Goal: Transaction & Acquisition: Purchase product/service

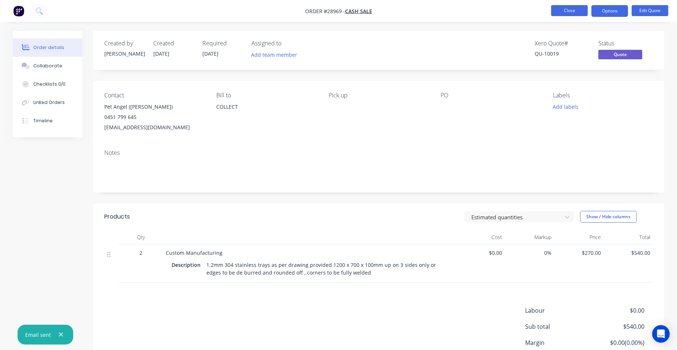
click at [555, 12] on button "Close" at bounding box center [569, 10] width 37 height 11
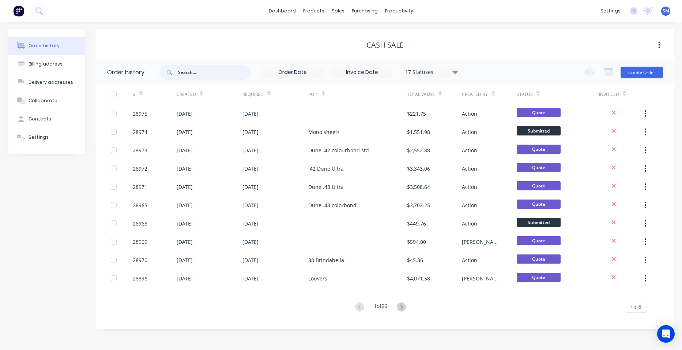
click at [199, 74] on input "text" at bounding box center [214, 72] width 72 height 15
type input "eagle"
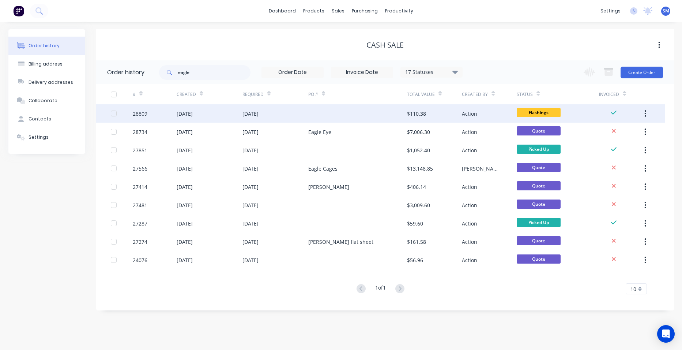
click at [333, 112] on div at bounding box center [357, 113] width 99 height 18
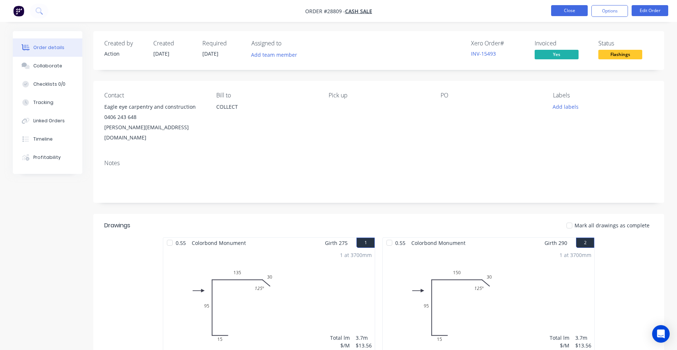
click at [568, 9] on button "Close" at bounding box center [569, 10] width 37 height 11
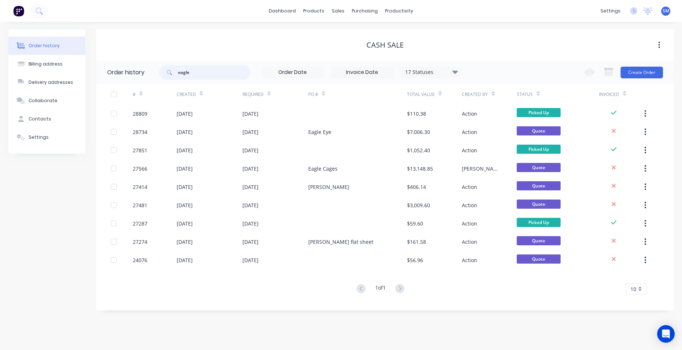
drag, startPoint x: 194, startPoint y: 71, endPoint x: 162, endPoint y: 66, distance: 31.8
click at [164, 67] on div "eagle" at bounding box center [204, 72] width 91 height 15
type input "all"
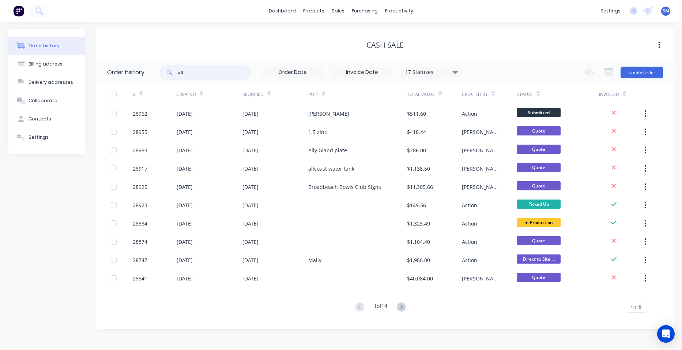
click at [188, 73] on input "all" at bounding box center [214, 72] width 72 height 15
type input "allcoast"
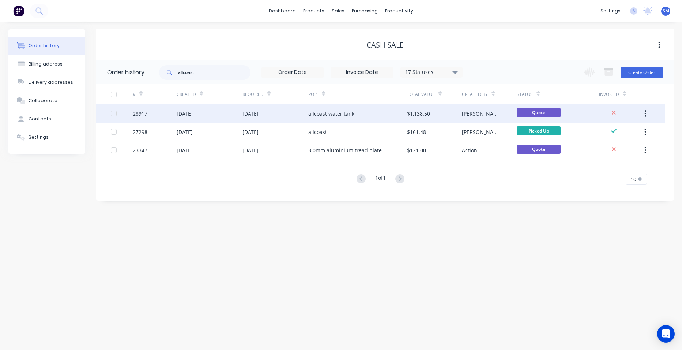
click at [372, 112] on div "allcoast water tank" at bounding box center [357, 113] width 99 height 18
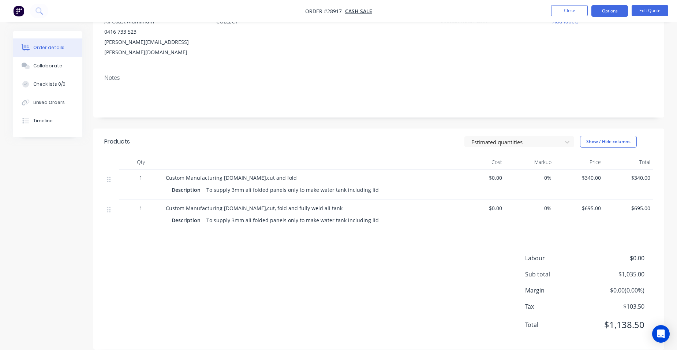
scroll to position [86, 0]
click at [651, 15] on button "Edit Quote" at bounding box center [650, 10] width 37 height 11
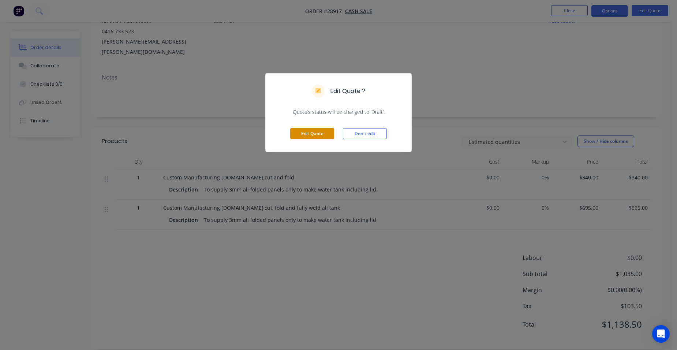
click at [313, 130] on button "Edit Quote" at bounding box center [312, 133] width 44 height 11
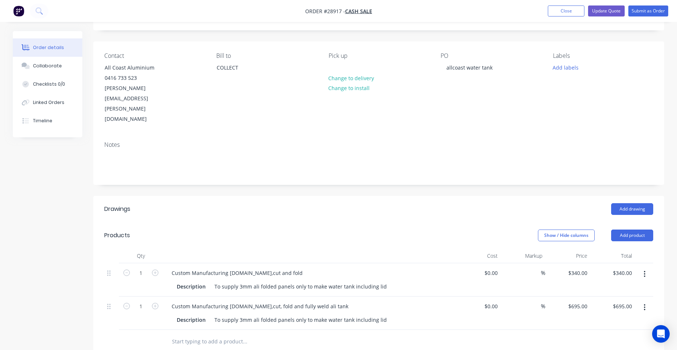
scroll to position [146, 0]
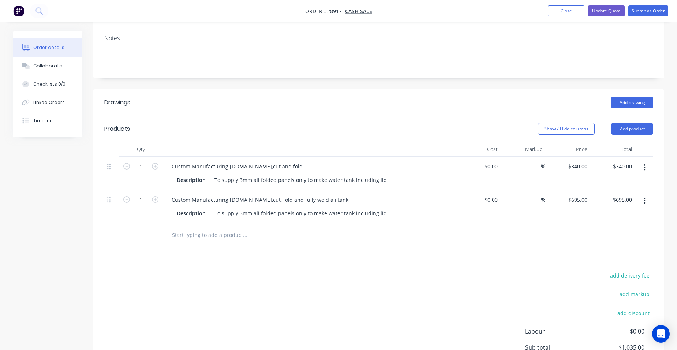
click at [640, 194] on button "button" at bounding box center [644, 200] width 17 height 13
click at [592, 259] on div "Delete" at bounding box center [618, 264] width 56 height 11
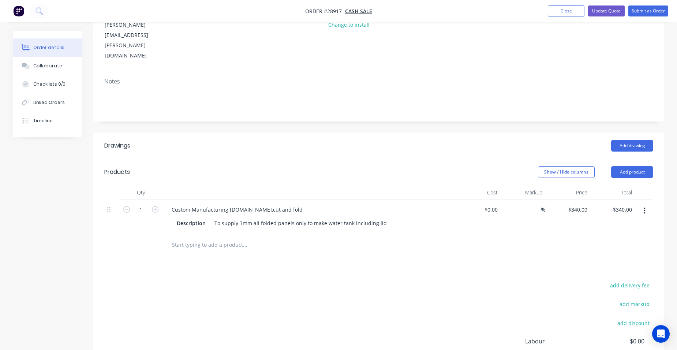
scroll to position [0, 0]
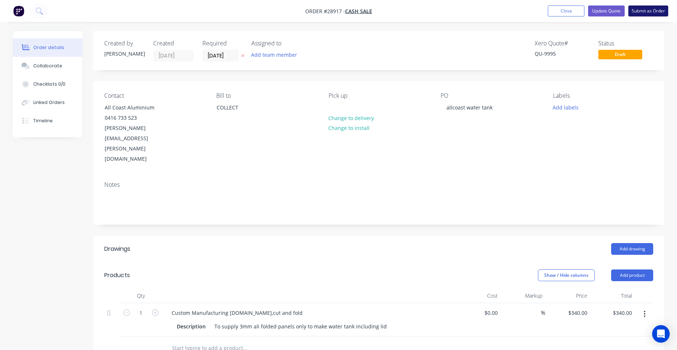
click at [650, 10] on button "Submit as Order" at bounding box center [648, 10] width 40 height 11
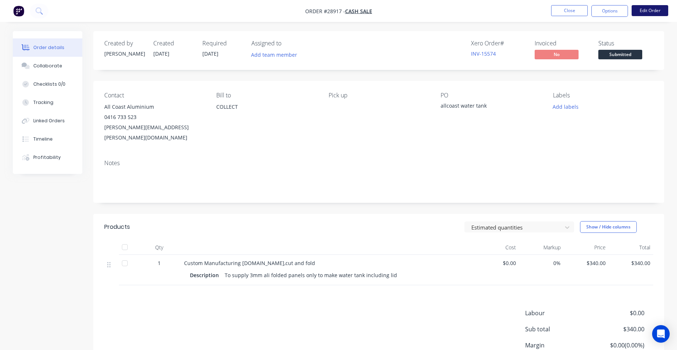
click at [634, 10] on button "Edit Order" at bounding box center [650, 10] width 37 height 11
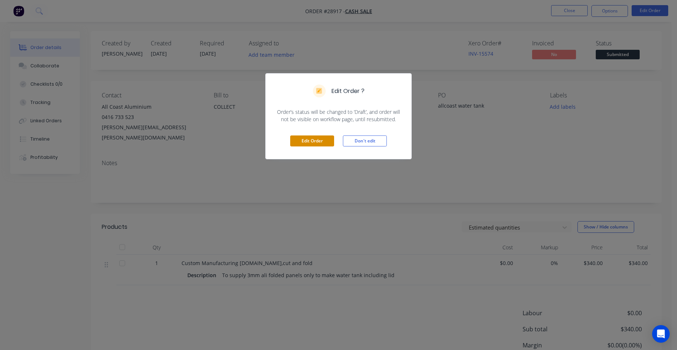
click at [315, 142] on button "Edit Order" at bounding box center [312, 140] width 44 height 11
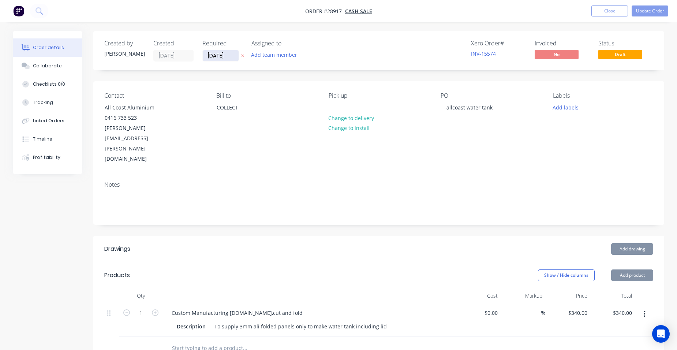
click at [210, 55] on input "[DATE]" at bounding box center [221, 55] width 36 height 11
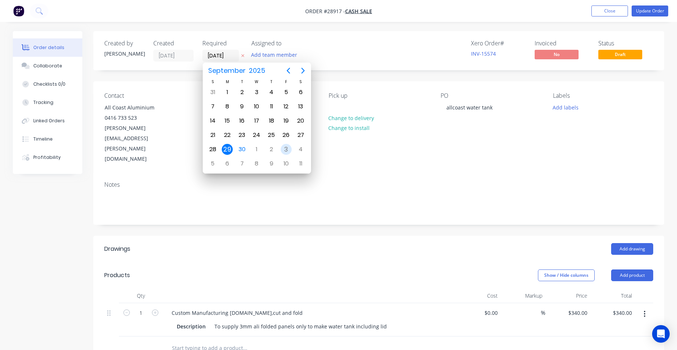
click at [283, 146] on div "3" at bounding box center [286, 149] width 11 height 11
type input "[DATE]"
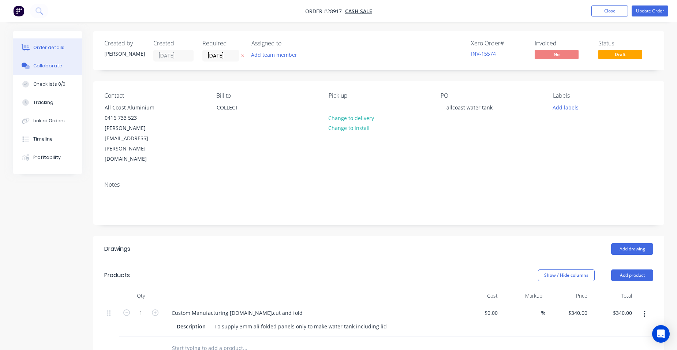
click at [50, 64] on div "Collaborate" at bounding box center [47, 66] width 29 height 7
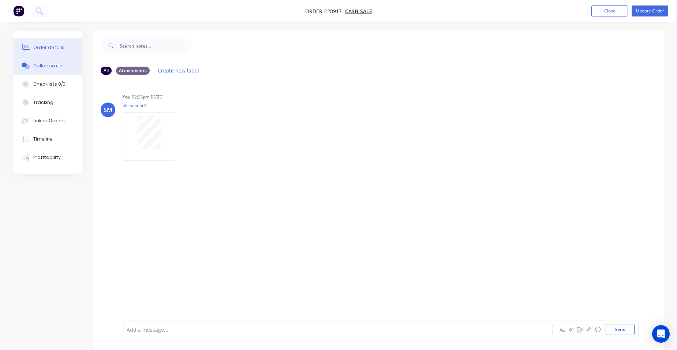
click at [60, 48] on div "Order details" at bounding box center [48, 47] width 31 height 7
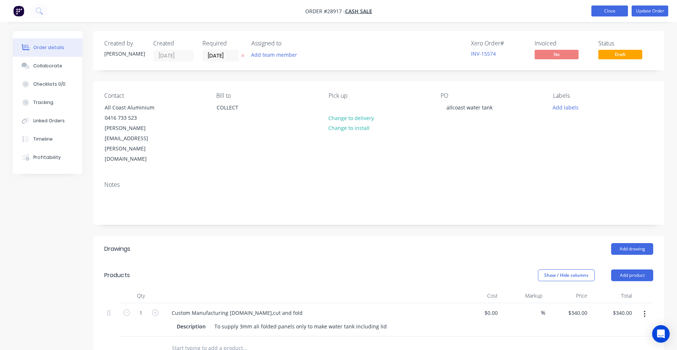
drag, startPoint x: 603, startPoint y: 12, endPoint x: 599, endPoint y: 11, distance: 4.2
click at [603, 12] on button "Close" at bounding box center [609, 10] width 37 height 11
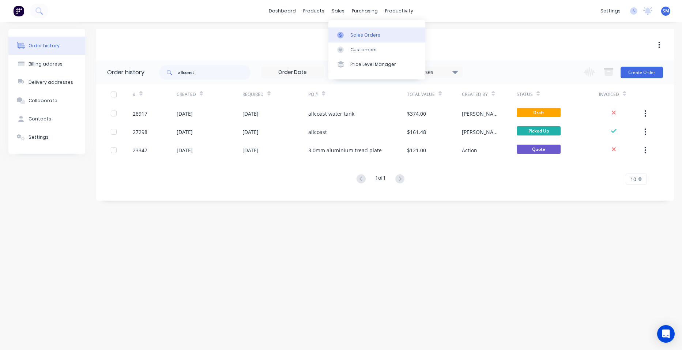
drag, startPoint x: 356, startPoint y: 31, endPoint x: 340, endPoint y: 34, distance: 16.7
click at [356, 31] on link "Sales Orders" at bounding box center [377, 34] width 97 height 15
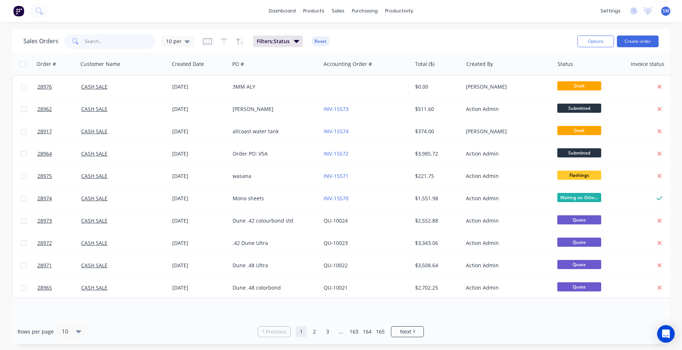
click at [113, 38] on input "text" at bounding box center [120, 41] width 71 height 15
click at [353, 42] on link "Customers" at bounding box center [377, 49] width 97 height 15
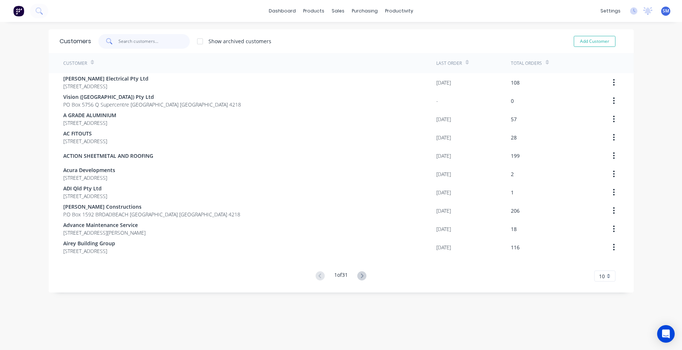
drag, startPoint x: 135, startPoint y: 37, endPoint x: 139, endPoint y: 28, distance: 10.0
click at [137, 33] on div "Customers Show archived customers Add Customer" at bounding box center [341, 41] width 585 height 24
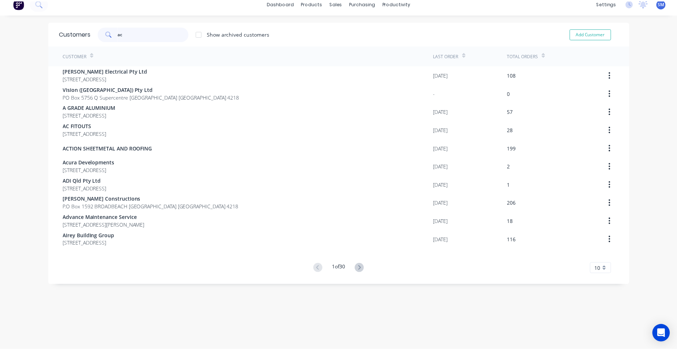
scroll to position [15, 0]
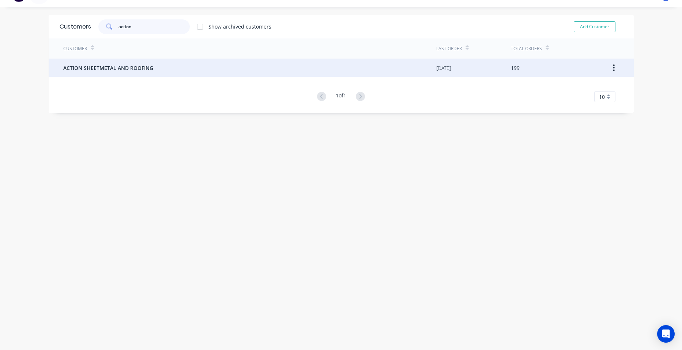
type input "action"
click at [83, 71] on span "ACTION SHEETMETAL AND ROOFING" at bounding box center [108, 68] width 90 height 8
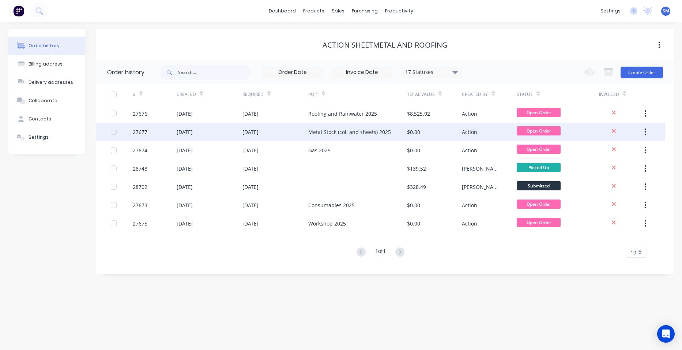
click at [356, 135] on div "Metal Stock (coil and sheets) 2025" at bounding box center [349, 132] width 83 height 8
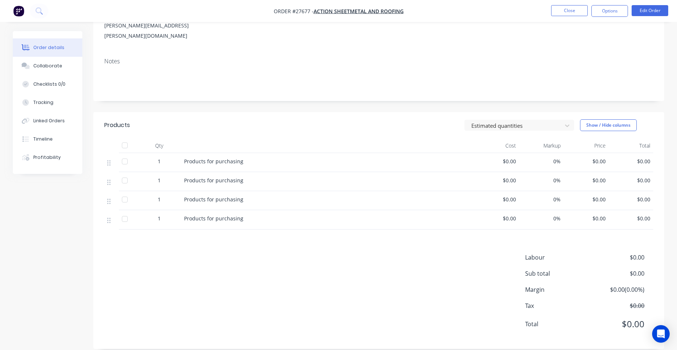
scroll to position [94, 0]
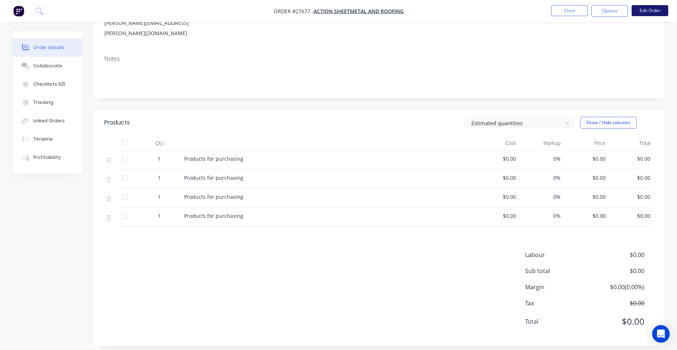
click at [654, 13] on button "Edit Order" at bounding box center [650, 10] width 37 height 11
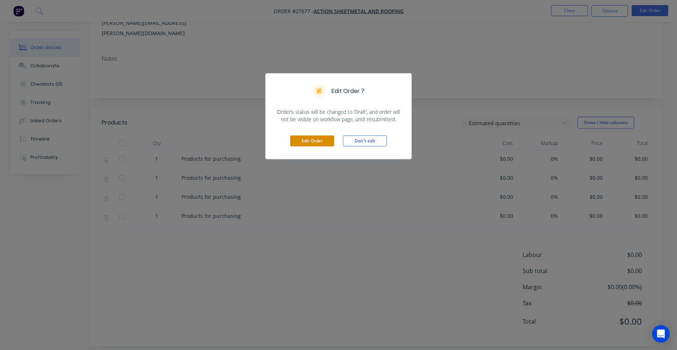
click at [313, 141] on button "Edit Order" at bounding box center [312, 140] width 44 height 11
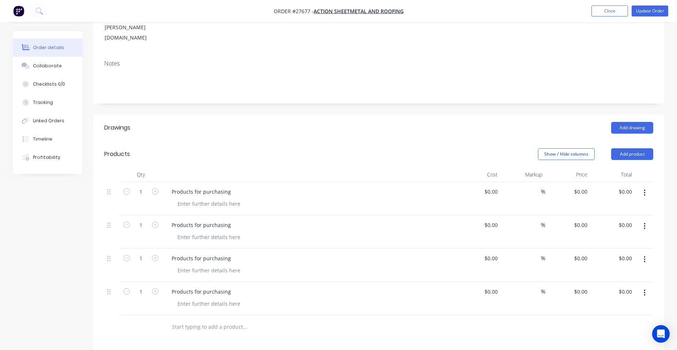
scroll to position [146, 0]
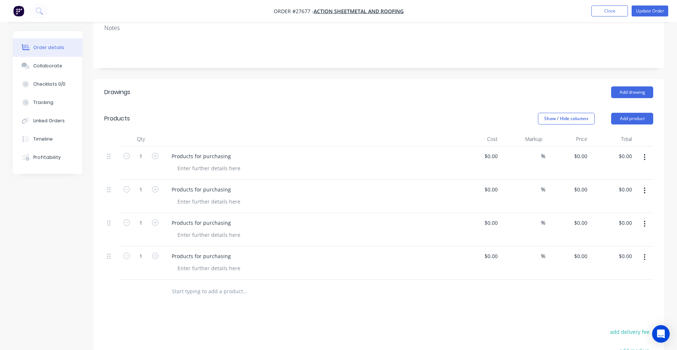
click at [645, 251] on button "button" at bounding box center [644, 257] width 17 height 13
click at [616, 286] on div "Duplicate" at bounding box center [618, 291] width 56 height 11
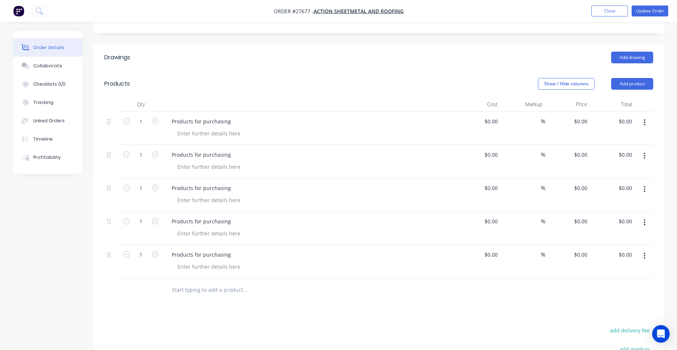
scroll to position [220, 0]
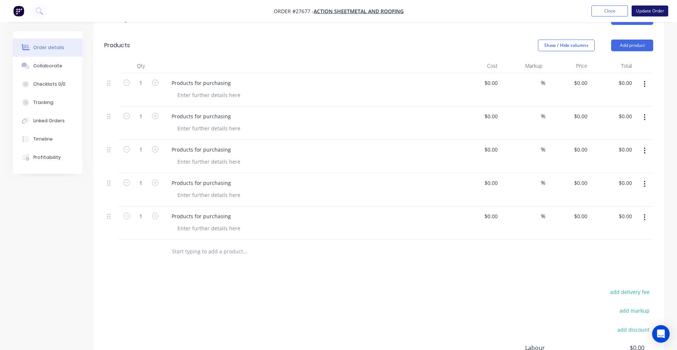
click at [650, 10] on button "Update Order" at bounding box center [650, 10] width 37 height 11
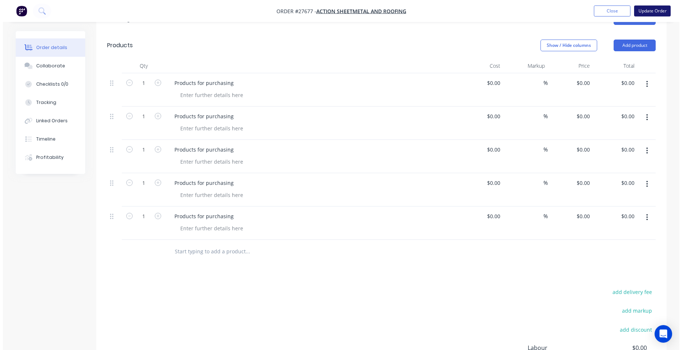
scroll to position [0, 0]
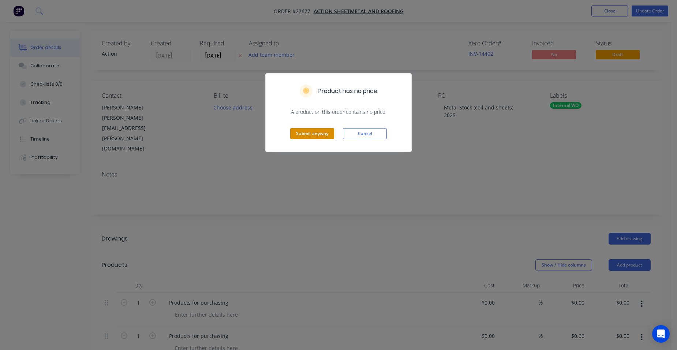
click at [320, 128] on div "Submit anyway Cancel" at bounding box center [339, 134] width 146 height 36
click at [325, 129] on button "Submit anyway" at bounding box center [312, 133] width 44 height 11
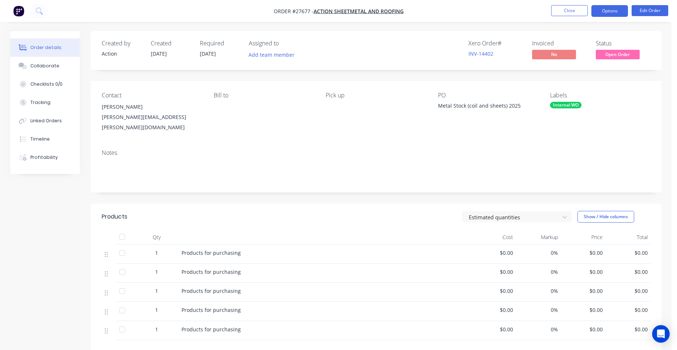
click at [618, 6] on button "Options" at bounding box center [609, 11] width 37 height 12
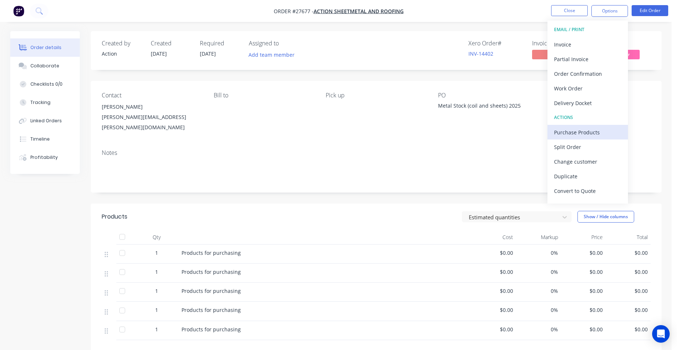
click at [590, 131] on div "Purchase Products" at bounding box center [587, 132] width 67 height 11
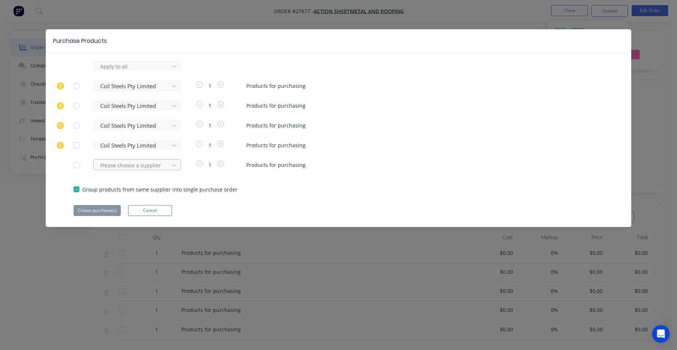
click at [116, 164] on div at bounding box center [133, 165] width 66 height 9
type input "coil"
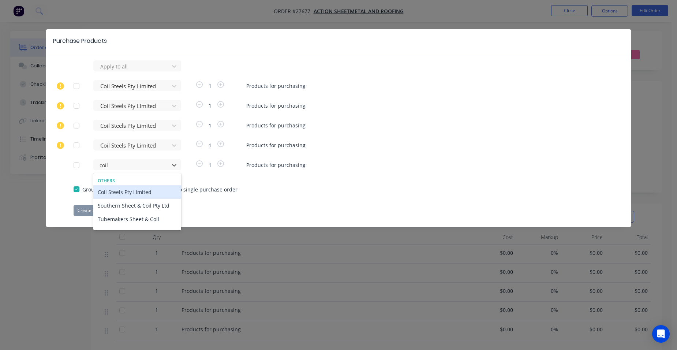
click at [118, 189] on div "Coil Steels Pty Limited" at bounding box center [137, 192] width 88 height 14
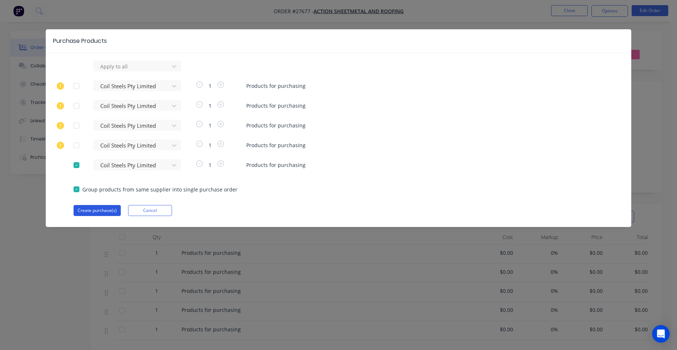
click at [103, 211] on button "Create purchase(s)" at bounding box center [97, 210] width 47 height 11
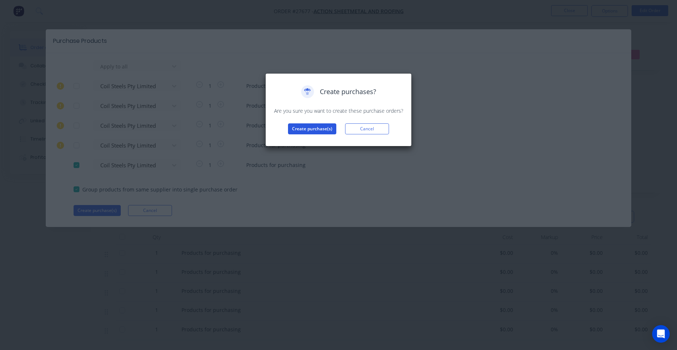
click at [304, 127] on button "Create purchase(s)" at bounding box center [312, 128] width 48 height 11
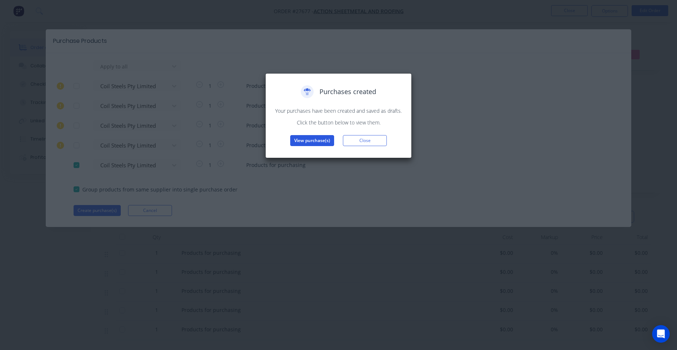
click at [303, 138] on button "View purchase(s)" at bounding box center [312, 140] width 44 height 11
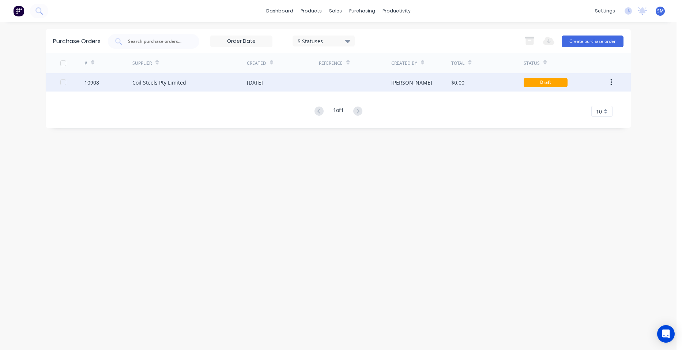
click at [210, 84] on div "Coil Steels Pty Limited" at bounding box center [189, 82] width 115 height 18
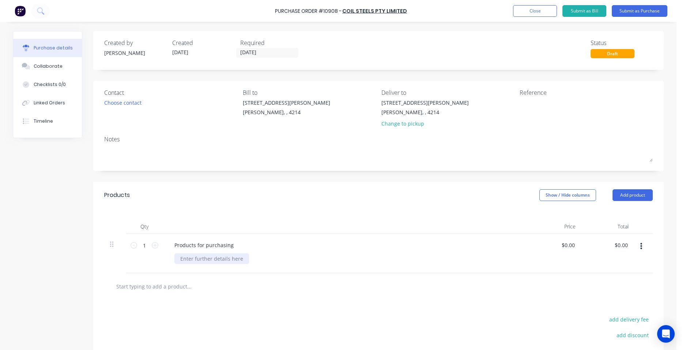
click at [204, 257] on div at bounding box center [212, 258] width 75 height 11
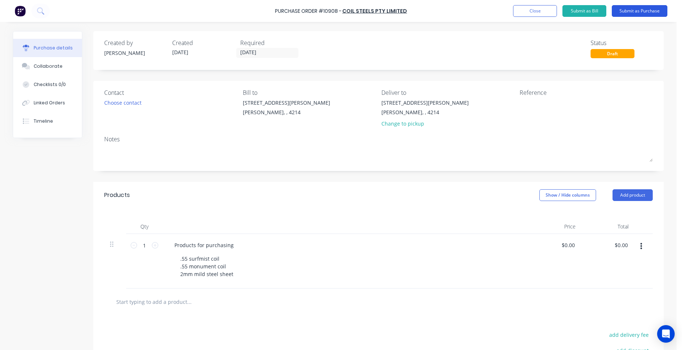
click at [649, 13] on button "Submit as Purchase" at bounding box center [640, 11] width 56 height 12
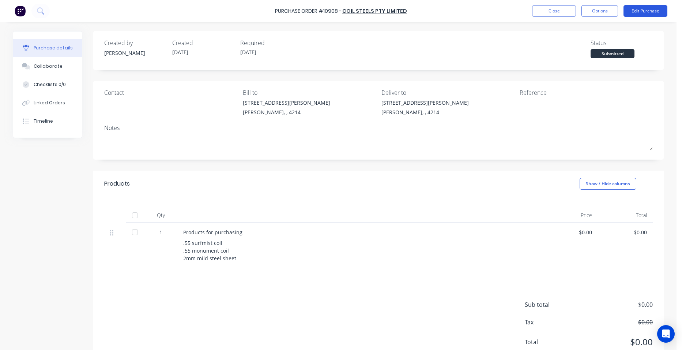
click at [653, 8] on button "Edit Purchase" at bounding box center [646, 11] width 44 height 12
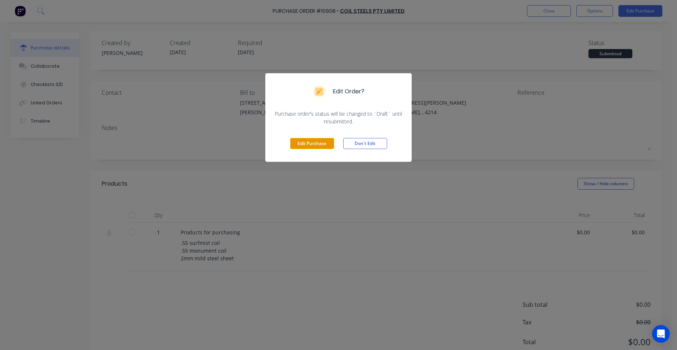
click at [310, 142] on button "Edit Purchase" at bounding box center [312, 143] width 44 height 11
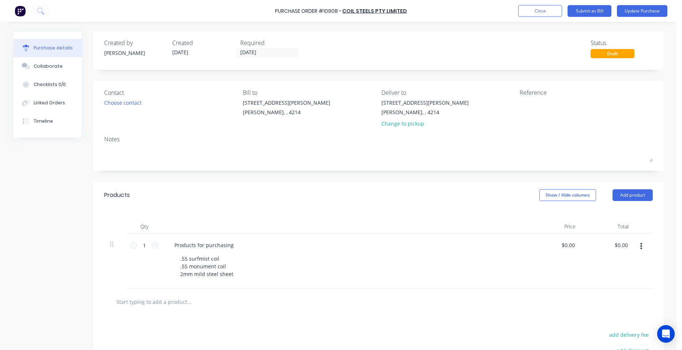
click at [328, 130] on div "Bill to [STREET_ADDRESS][PERSON_NAME][PERSON_NAME]" at bounding box center [309, 109] width 133 height 43
click at [535, 16] on button "Close" at bounding box center [540, 11] width 44 height 12
